Goal: Book appointment/travel/reservation

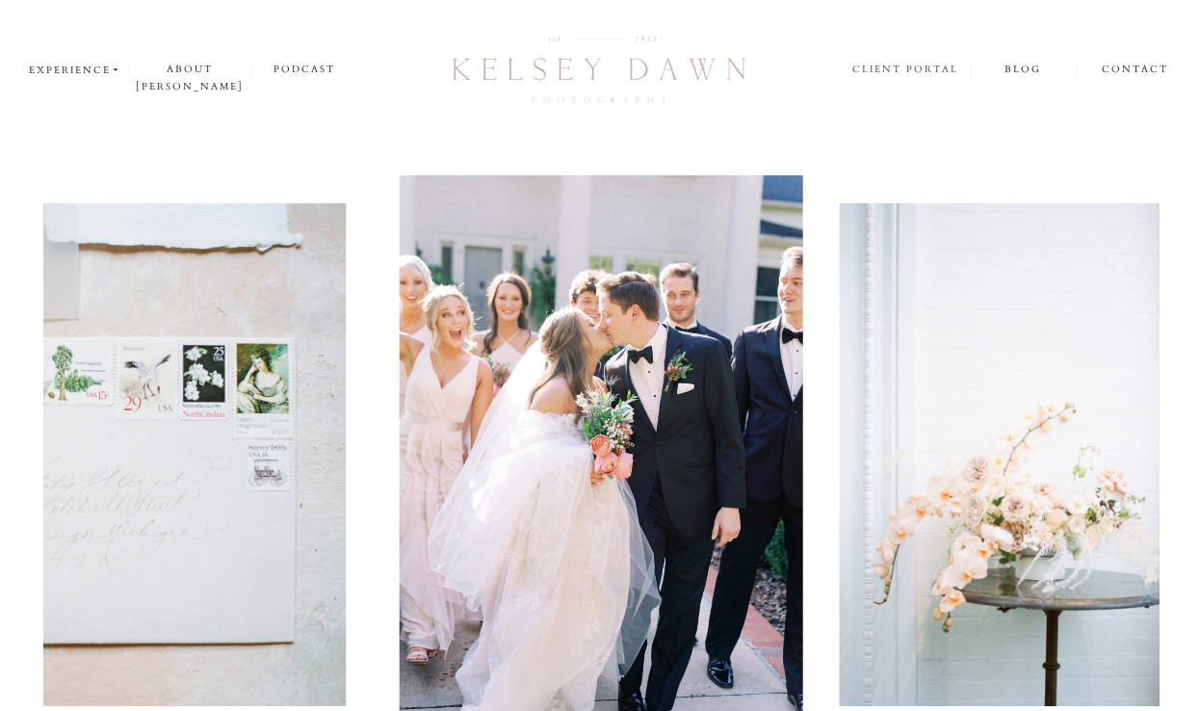
click at [936, 61] on nav "client portal" at bounding box center [906, 71] width 109 height 20
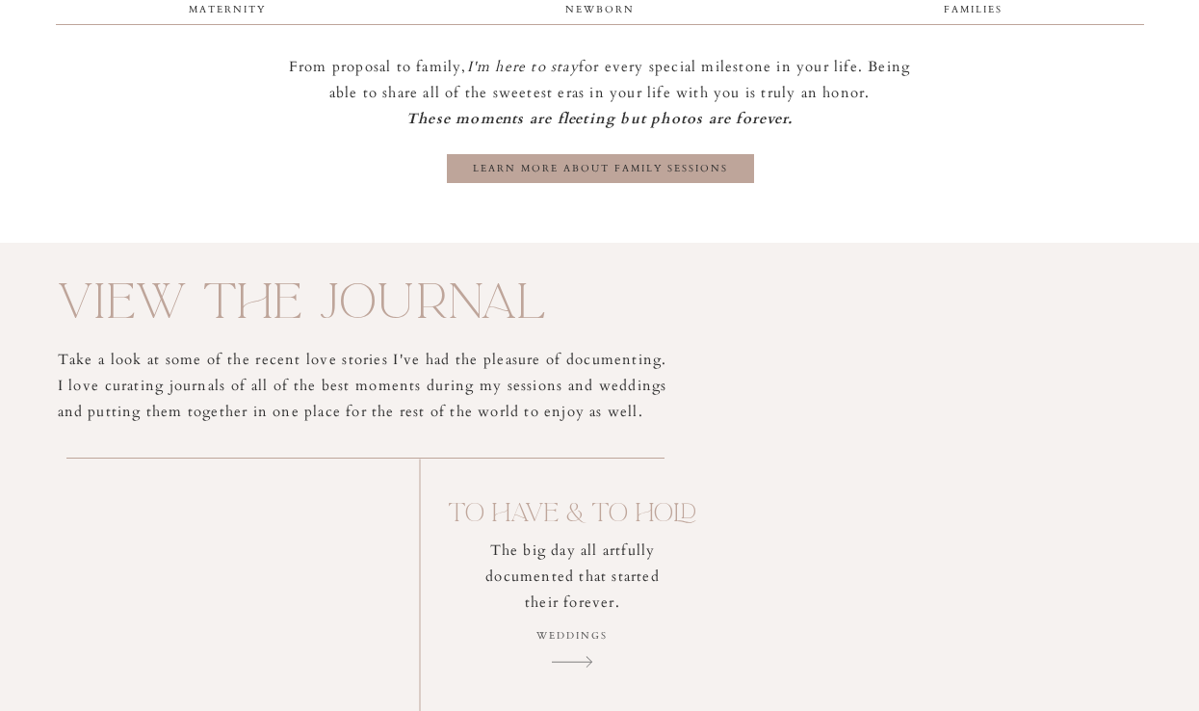
scroll to position [4119, 0]
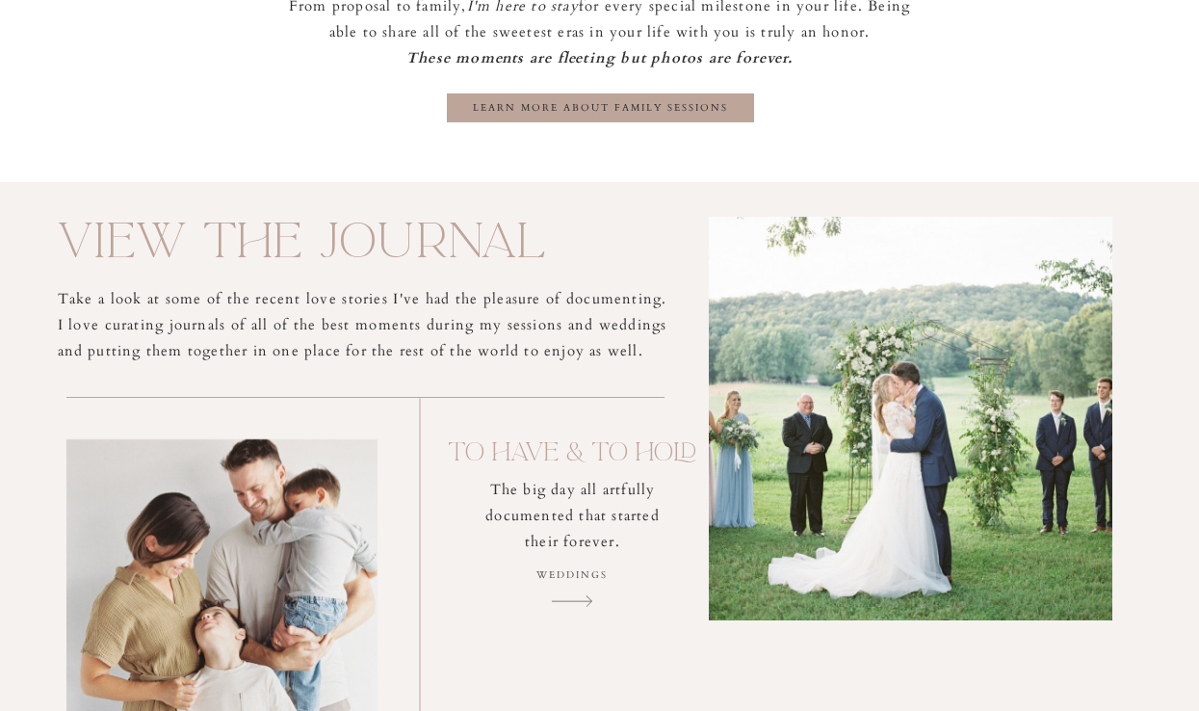
click at [668, 101] on h3 "learn more about family sessions" at bounding box center [600, 107] width 307 height 17
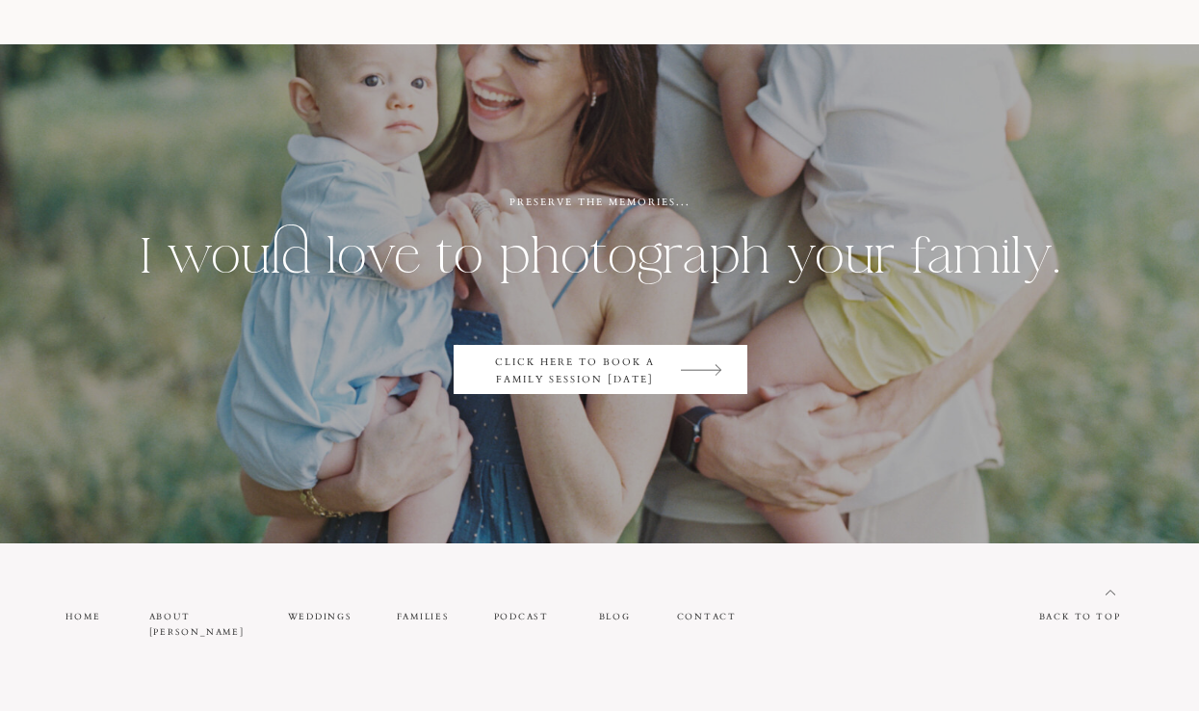
scroll to position [5660, 0]
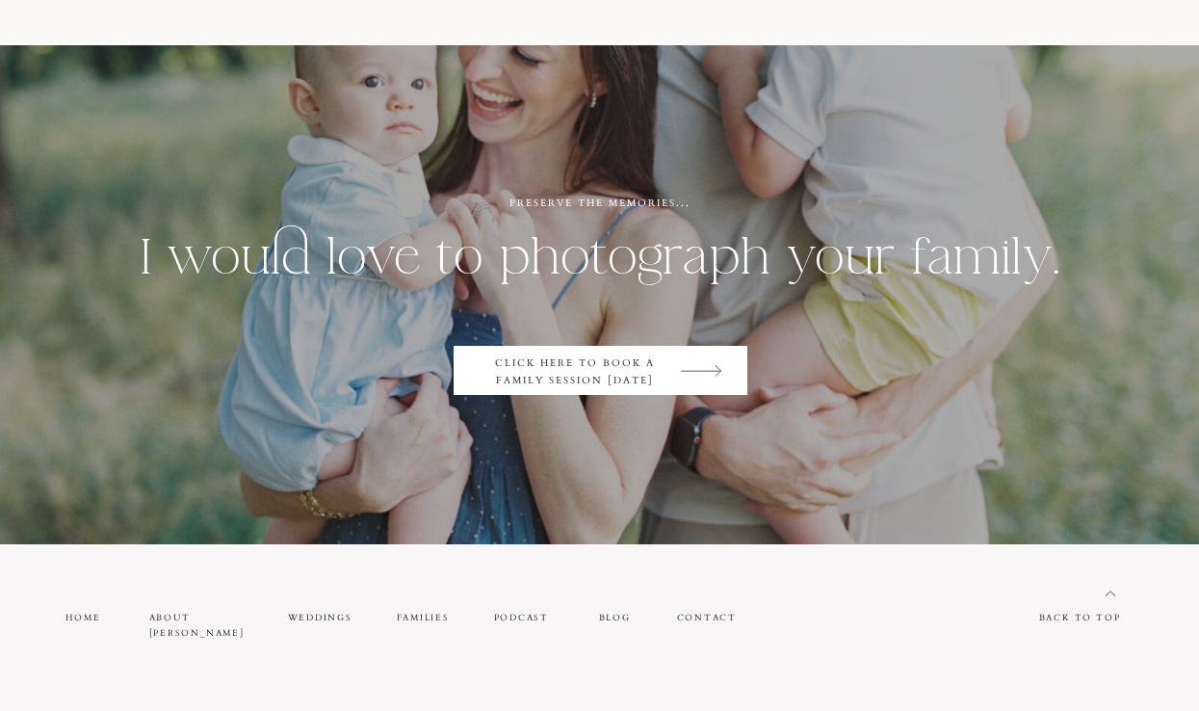
click at [624, 373] on h2 "click here to book a Family session [DATE]" at bounding box center [575, 371] width 193 height 34
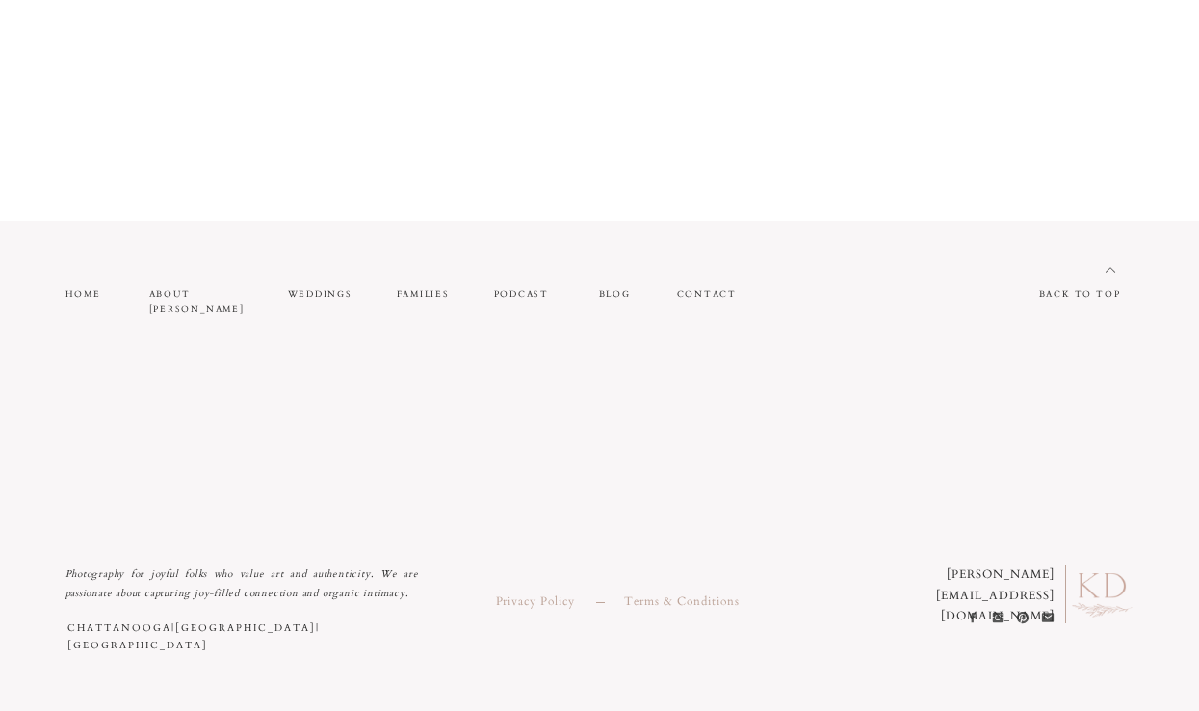
scroll to position [2054, 0]
